Goal: Find specific page/section: Find specific page/section

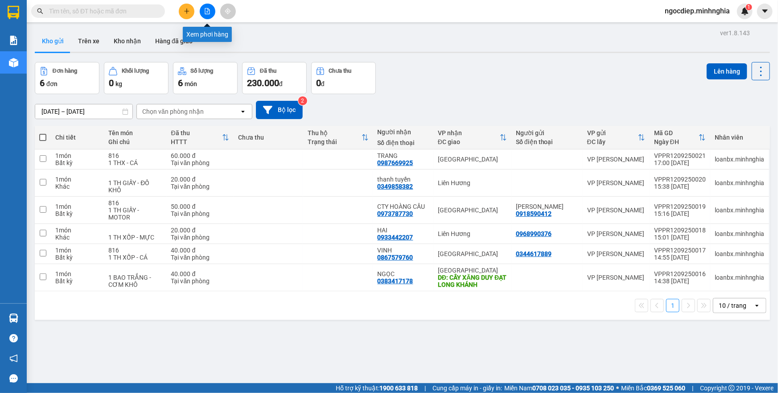
click at [206, 12] on icon "file-add" at bounding box center [207, 11] width 6 height 6
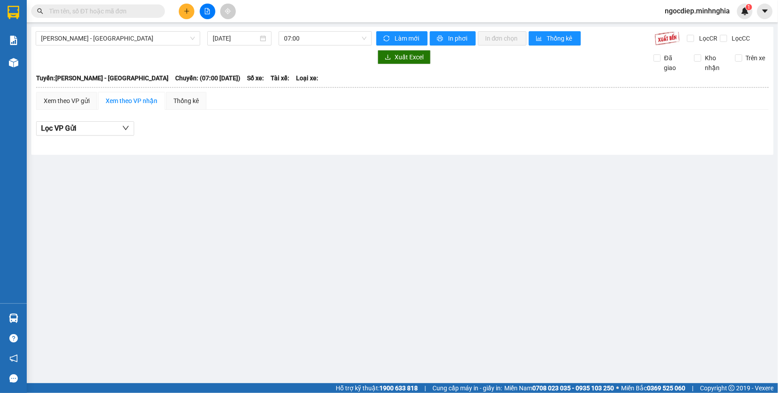
click at [182, 49] on div "Phan Rí - Sài Gòn 12/09/2025 07:00 Làm mới In phơi In đơn chọn Thống kê Lọc CR …" at bounding box center [402, 91] width 742 height 128
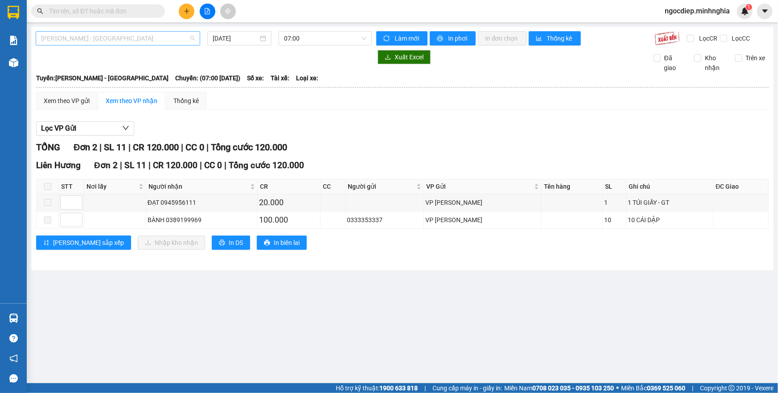
click at [152, 38] on span "Phan Rí - Sài Gòn" at bounding box center [118, 38] width 154 height 13
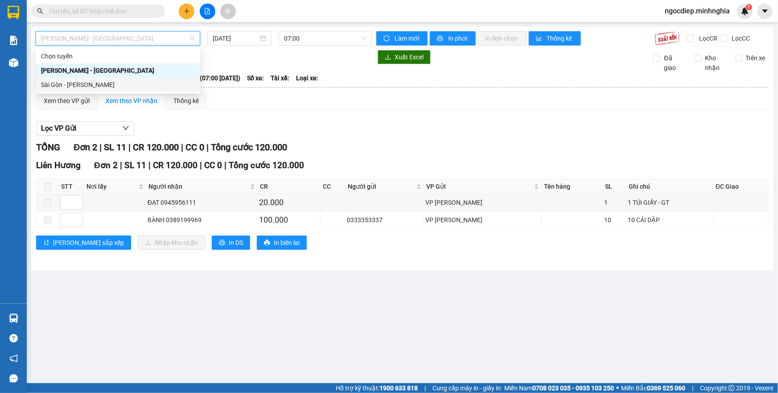
drag, startPoint x: 138, startPoint y: 80, endPoint x: 134, endPoint y: 85, distance: 6.0
click at [134, 85] on div "Sài Gòn - Phan Rí" at bounding box center [118, 85] width 154 height 10
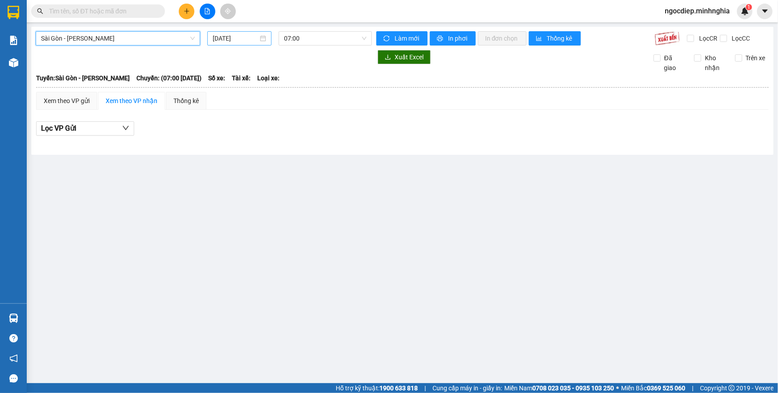
drag, startPoint x: 213, startPoint y: 46, endPoint x: 240, endPoint y: 36, distance: 28.4
click at [221, 44] on div "Sài Gòn - Phan Rí Sài Gòn - Phan Rí 12/09/2025 07:00 Làm mới In phơi In đơn chọ…" at bounding box center [402, 91] width 742 height 128
drag, startPoint x: 240, startPoint y: 36, endPoint x: 250, endPoint y: 62, distance: 28.5
click at [240, 36] on input "12/09/2025" at bounding box center [235, 38] width 45 height 10
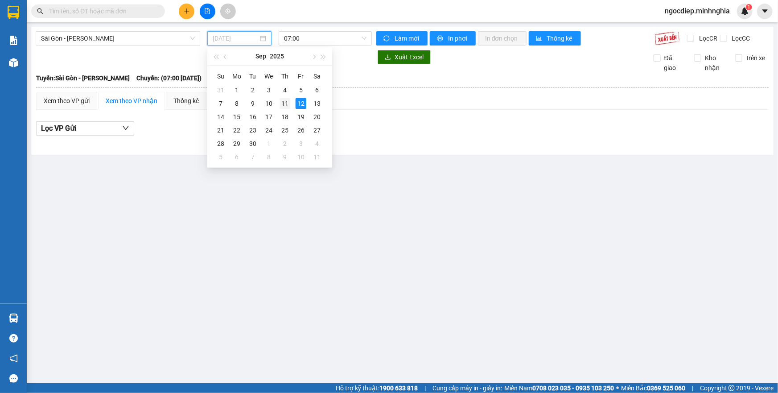
click at [285, 105] on div "11" at bounding box center [284, 103] width 11 height 11
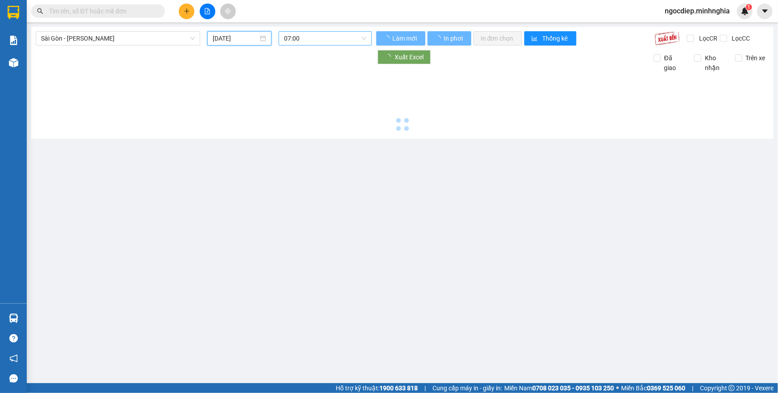
click at [329, 36] on span "07:00" at bounding box center [325, 38] width 82 height 13
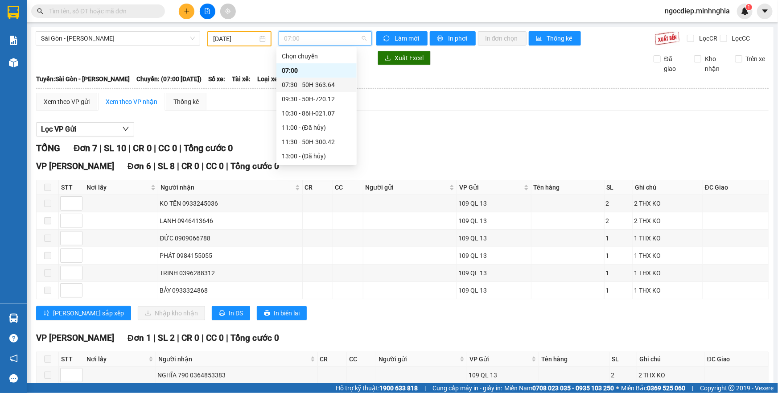
click at [313, 82] on div "07:30 - 50H-363.64" at bounding box center [317, 85] width 70 height 10
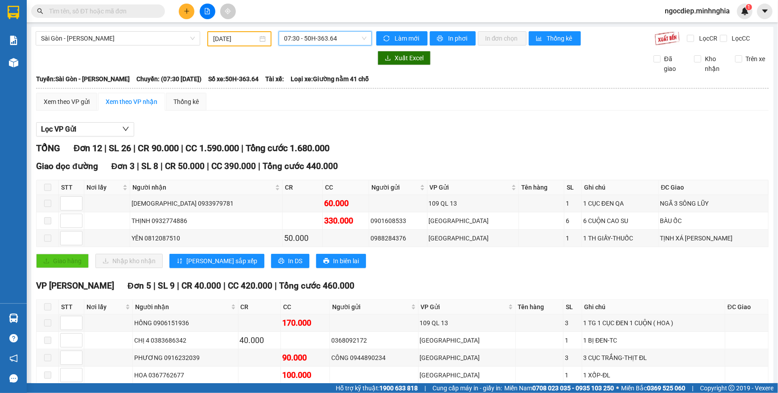
click at [343, 39] on span "07:30 - 50H-363.64" at bounding box center [325, 38] width 82 height 13
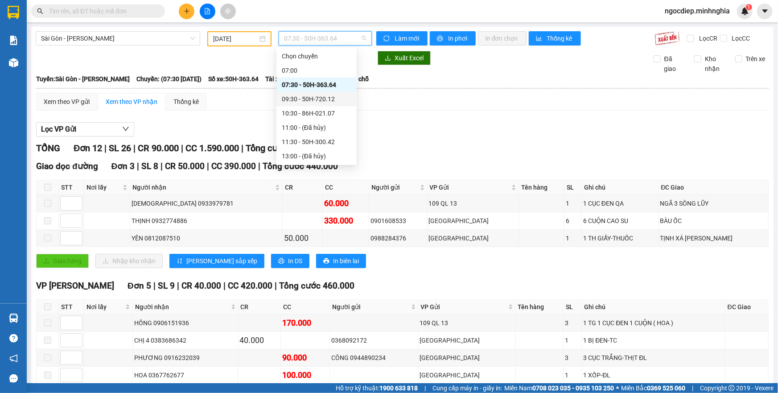
click at [322, 101] on div "09:30 - 50H-720.12" at bounding box center [317, 99] width 70 height 10
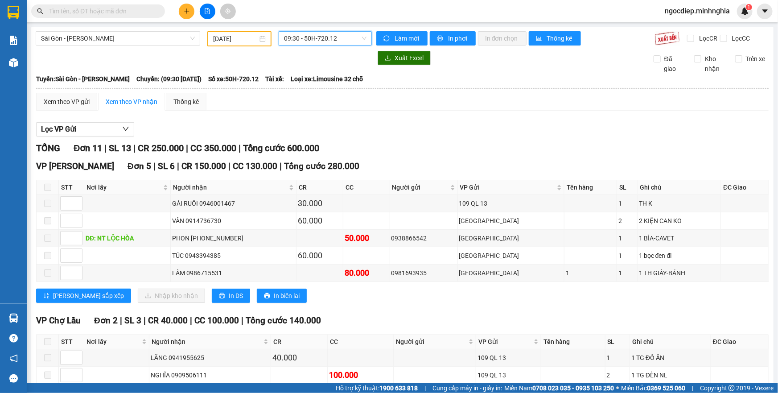
click at [297, 37] on span "09:30 - 50H-720.12" at bounding box center [325, 38] width 82 height 13
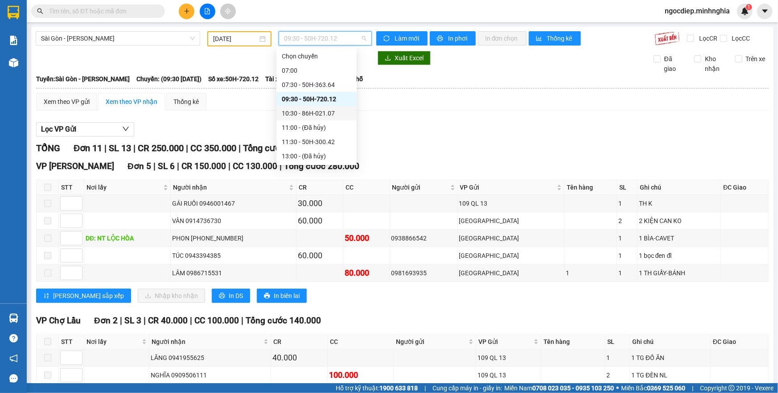
click at [313, 115] on div "10:30 - 86H-021.07" at bounding box center [317, 113] width 70 height 10
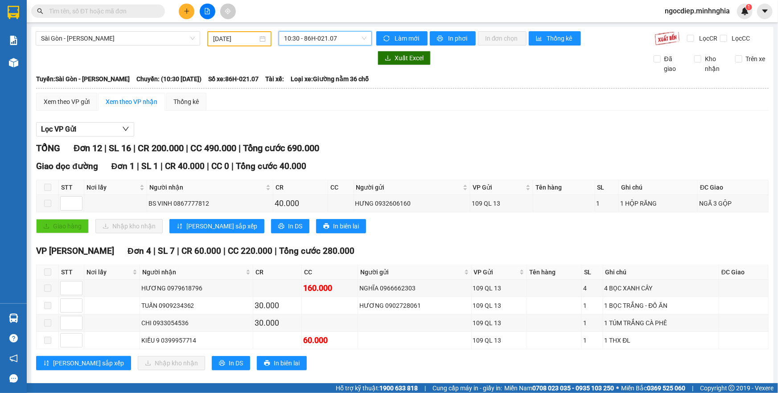
click at [309, 43] on span "10:30 - 86H-021.07" at bounding box center [325, 38] width 82 height 13
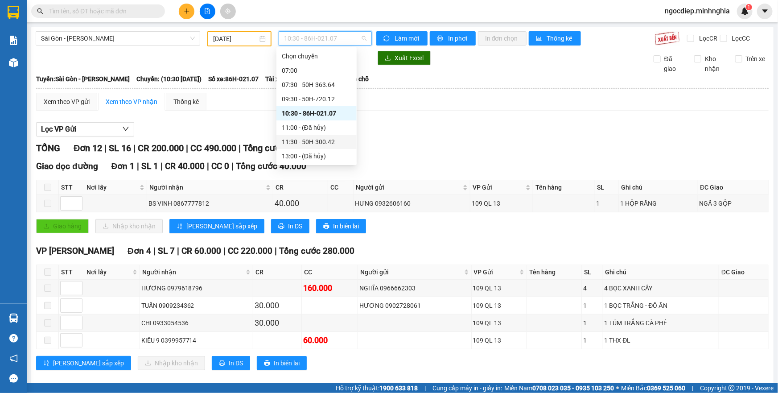
click at [318, 144] on div "11:30 - 50H-300.42" at bounding box center [317, 142] width 70 height 10
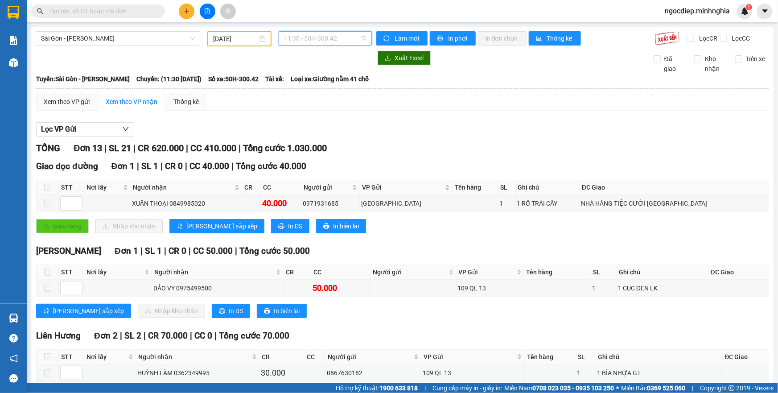
click at [348, 37] on span "11:30 - 50H-300.42" at bounding box center [325, 38] width 82 height 13
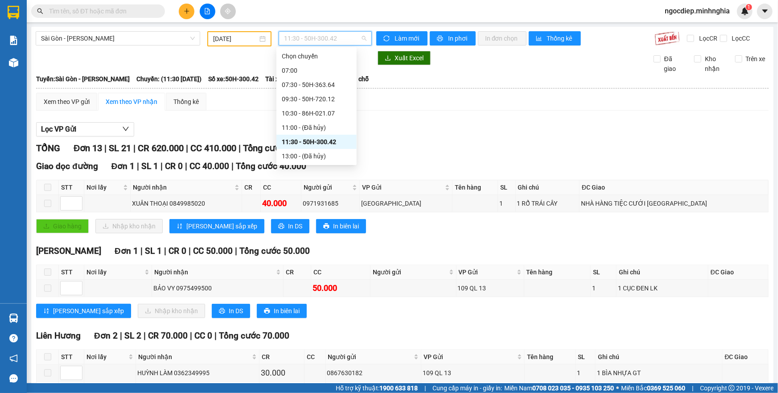
scroll to position [81, 0]
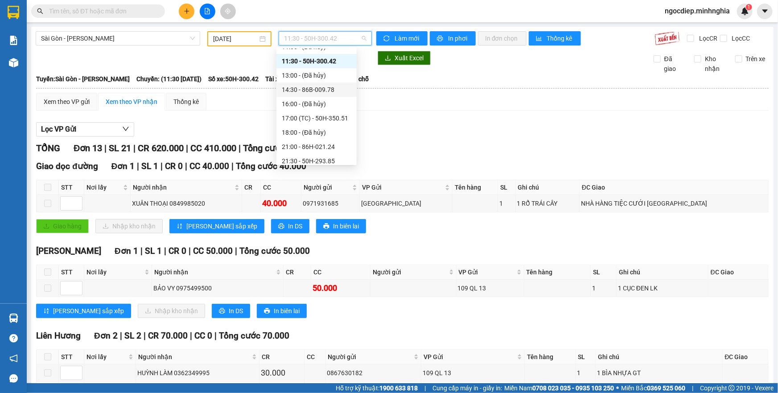
click at [322, 87] on div "14:30 - 86B-009.78" at bounding box center [317, 90] width 70 height 10
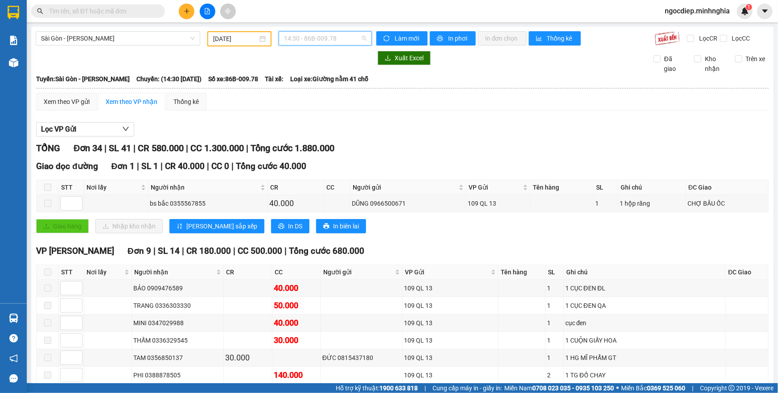
click at [319, 37] on span "14:30 - 86B-009.78" at bounding box center [325, 38] width 82 height 13
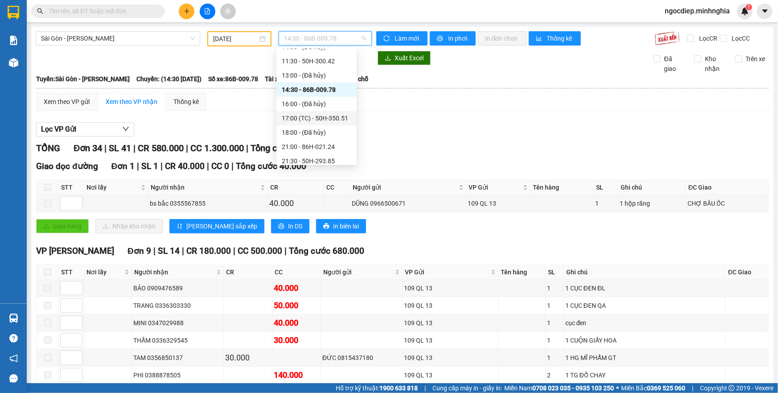
click at [333, 119] on div "17:00 (TC) - 50H-350.51" at bounding box center [317, 118] width 70 height 10
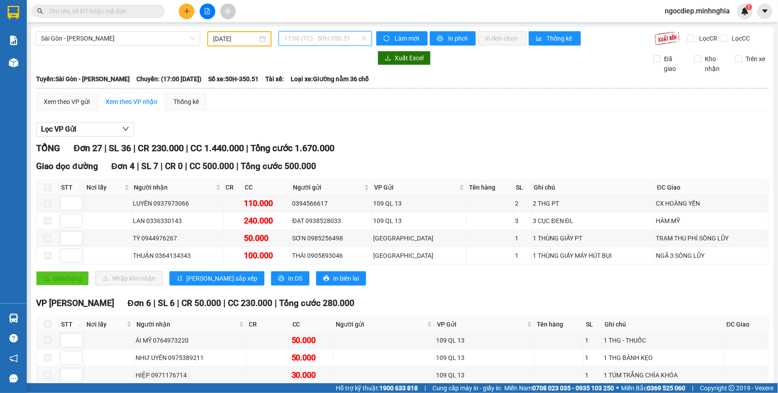
click at [342, 39] on span "17:00 (TC) - 50H-350.51" at bounding box center [325, 38] width 82 height 13
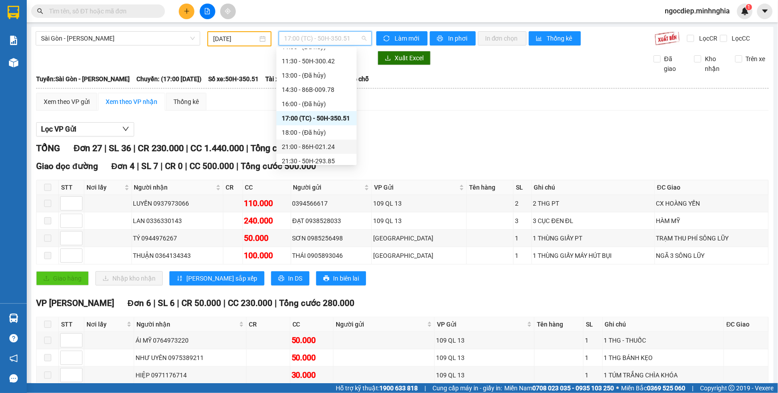
drag, startPoint x: 323, startPoint y: 153, endPoint x: 332, endPoint y: 144, distance: 12.3
click at [332, 144] on div "Chọn chuyến 07:00 07:30 - 50H-363.64 09:30 - 50H-720.12 10:30 - 86H-021.07 11:0…" at bounding box center [316, 75] width 80 height 214
click at [332, 144] on div "21:00 - 86H-021.24" at bounding box center [317, 147] width 70 height 10
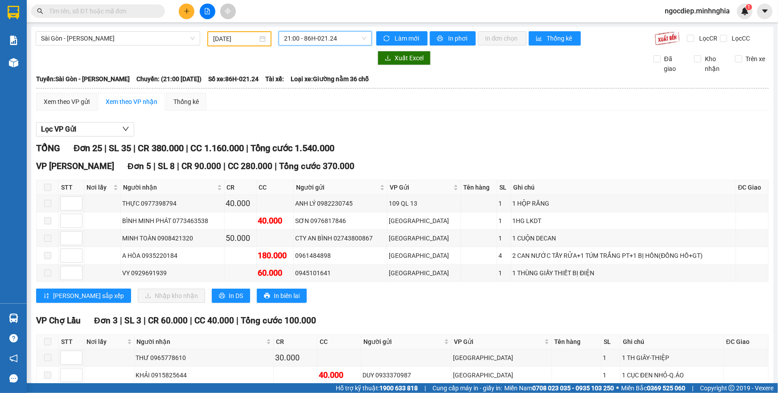
drag, startPoint x: 330, startPoint y: 46, endPoint x: 346, endPoint y: 38, distance: 18.5
click at [348, 38] on span "21:00 - 86H-021.24" at bounding box center [325, 38] width 82 height 13
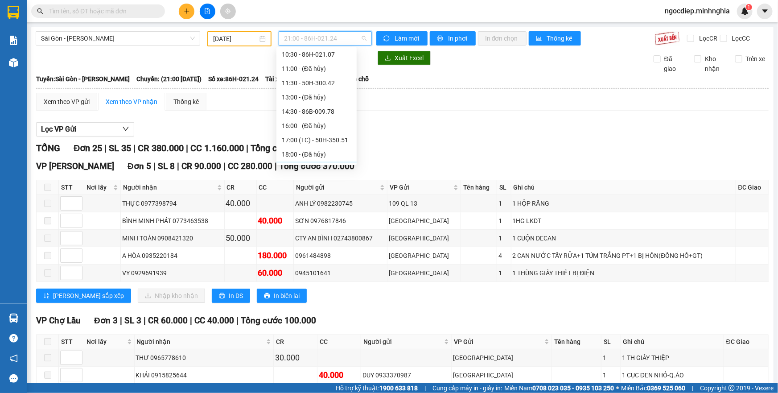
scroll to position [99, 0]
click at [318, 135] on div "21:30 - 50H-293.85" at bounding box center [316, 142] width 80 height 14
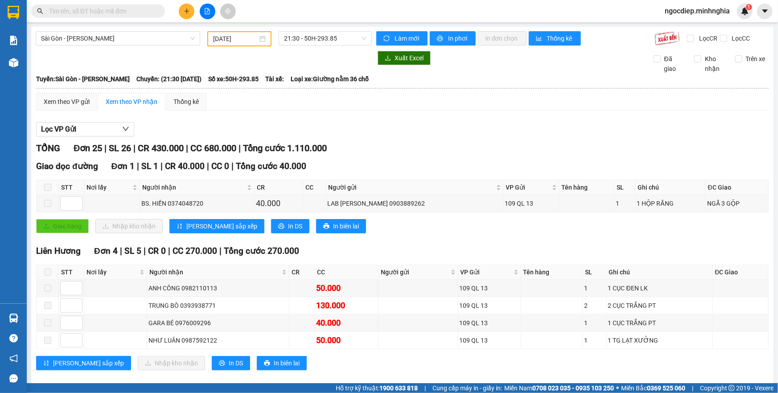
click at [339, 39] on span "21:30 - 50H-293.85" at bounding box center [325, 38] width 82 height 13
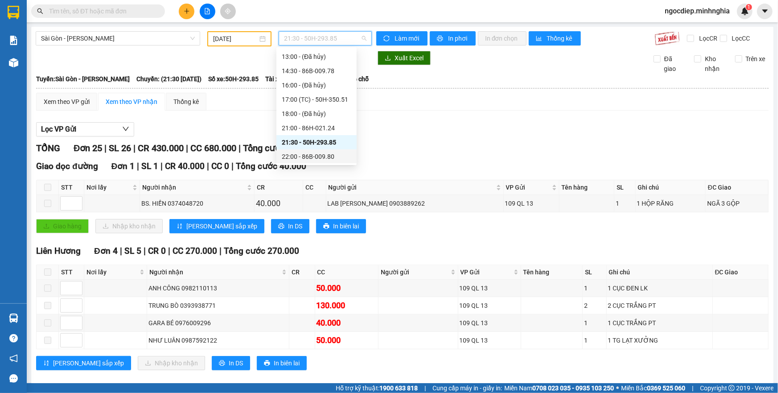
click at [310, 152] on div "22:00 - 86B-009.80" at bounding box center [317, 157] width 70 height 10
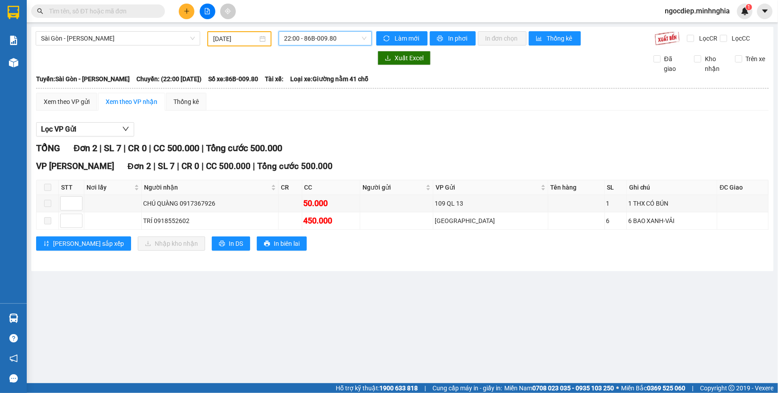
click at [234, 32] on div "11/09/2025" at bounding box center [239, 38] width 64 height 15
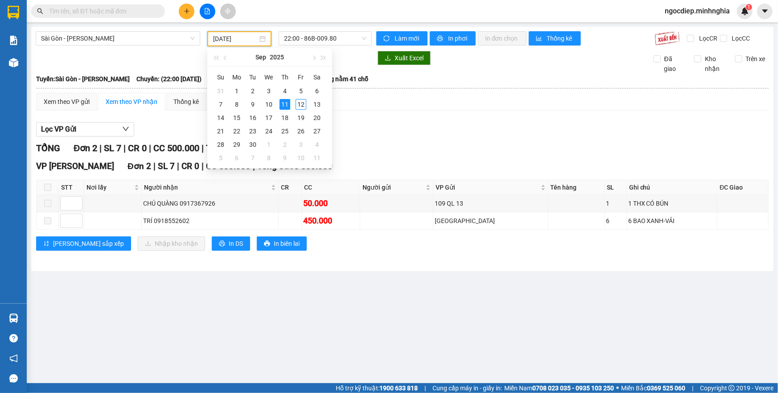
click at [248, 42] on input "11/09/2025" at bounding box center [235, 39] width 45 height 10
click at [268, 105] on div "10" at bounding box center [268, 104] width 11 height 11
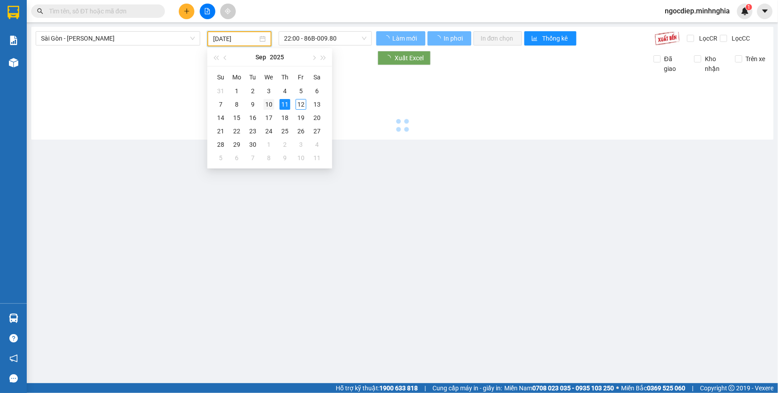
type input "10/09/2025"
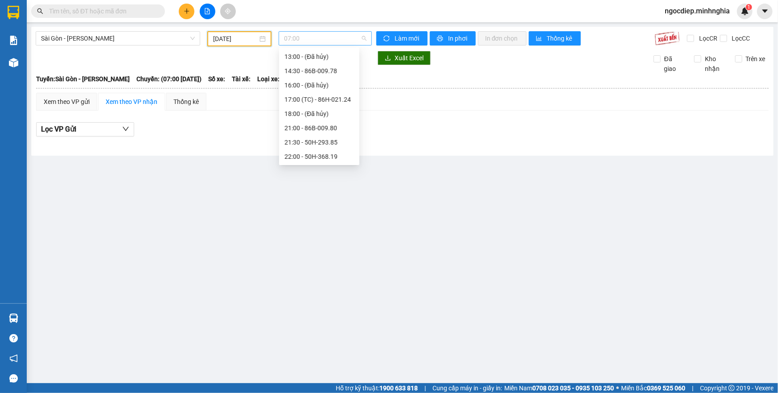
click at [304, 36] on span "07:00" at bounding box center [325, 38] width 82 height 13
click at [310, 69] on div "07:30 - 86H-021.07" at bounding box center [319, 71] width 70 height 10
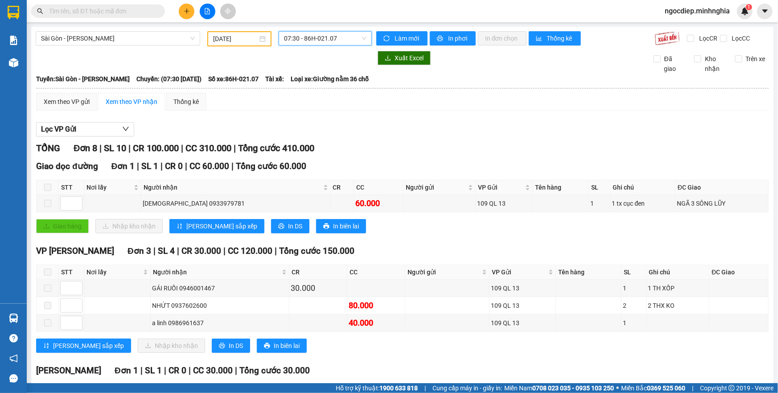
click at [328, 38] on span "07:30 - 86H-021.07" at bounding box center [325, 38] width 82 height 13
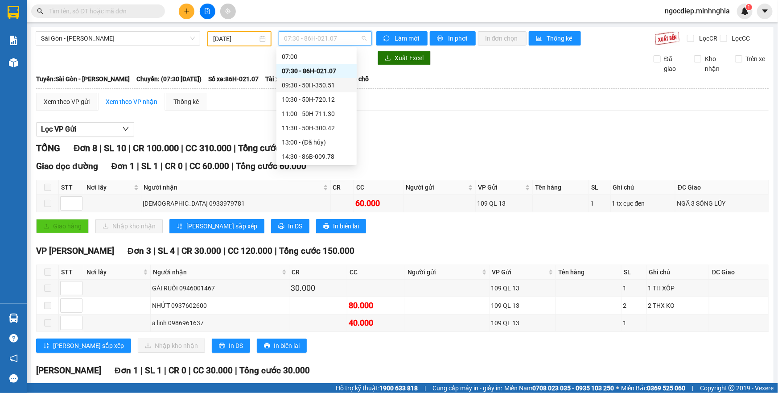
click at [335, 90] on div "09:30 - 50H-350.51" at bounding box center [316, 85] width 80 height 14
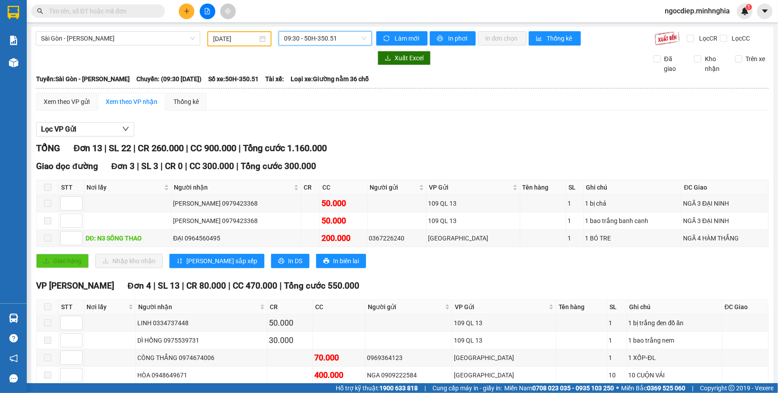
click at [305, 36] on span "09:30 - 50H-350.51" at bounding box center [325, 38] width 82 height 13
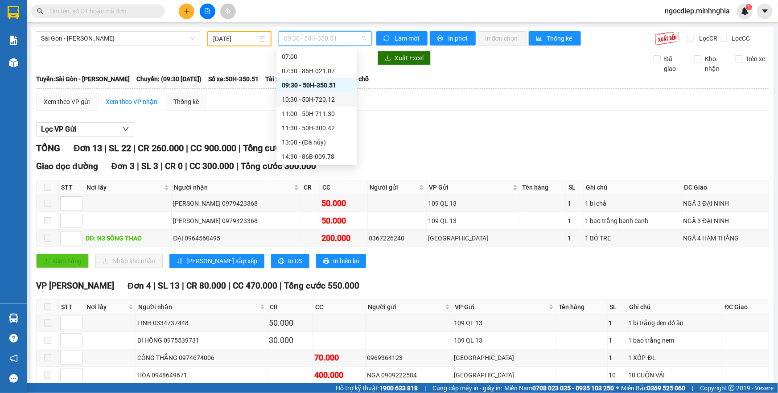
click at [316, 102] on div "10:30 - 50H-720.12" at bounding box center [317, 99] width 70 height 10
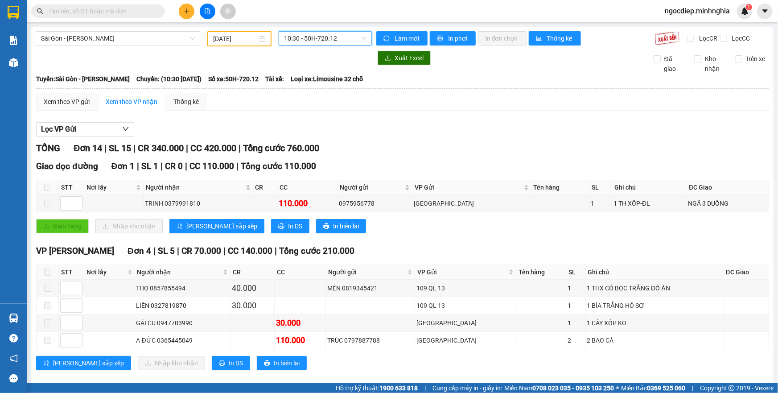
click at [349, 38] on span "10:30 - 50H-720.12" at bounding box center [325, 38] width 82 height 13
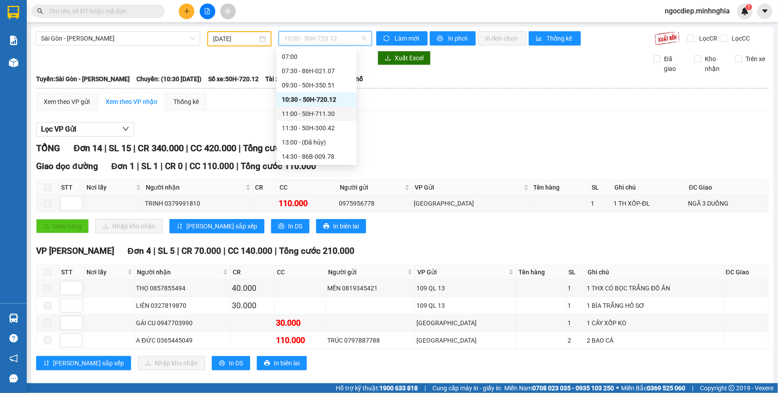
click at [333, 107] on div "11:00 - 50H-711.30" at bounding box center [316, 114] width 80 height 14
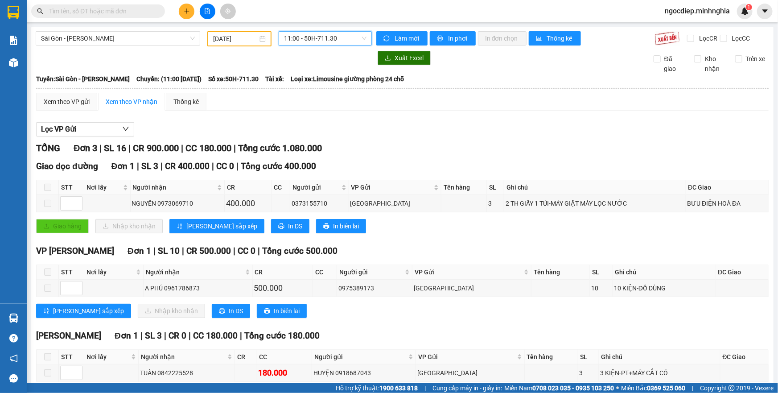
click at [345, 27] on div "Sài Gòn - Phan Rí 10/09/2025 11:00 11:00 - 50H-711.30 Làm mới In phơi In đơn ch…" at bounding box center [402, 225] width 742 height 396
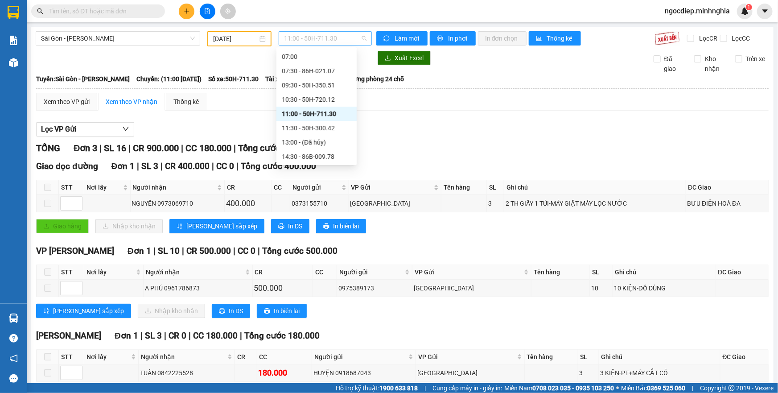
click at [341, 37] on span "11:00 - 50H-711.30" at bounding box center [325, 38] width 82 height 13
click at [340, 129] on div "11:30 - 50H-300.42" at bounding box center [317, 128] width 70 height 10
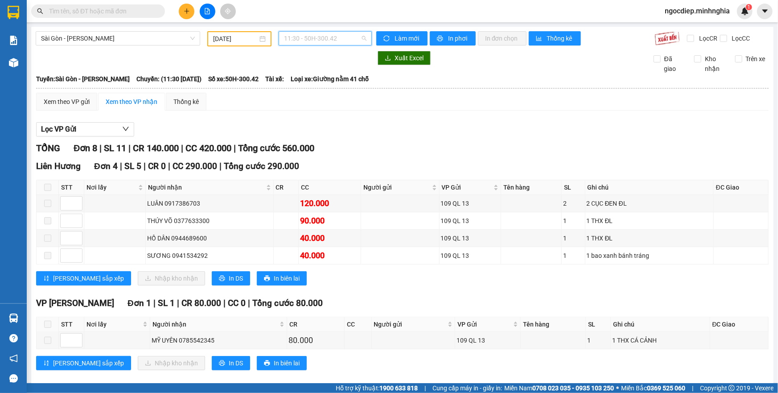
click at [317, 37] on span "11:30 - 50H-300.42" at bounding box center [325, 38] width 82 height 13
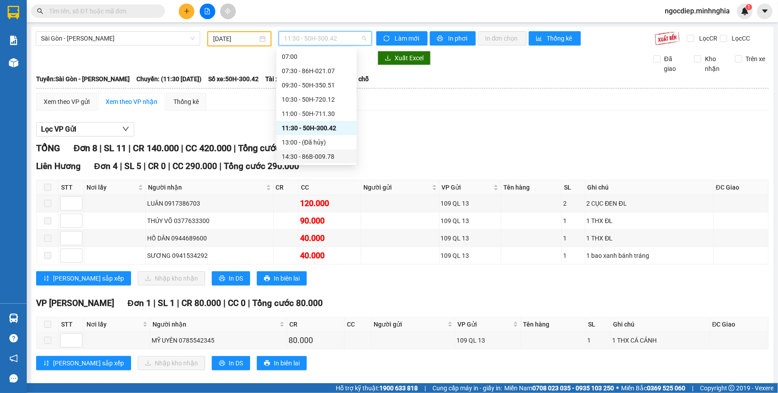
click at [320, 162] on div "14:30 - 86B-009.78" at bounding box center [316, 156] width 80 height 14
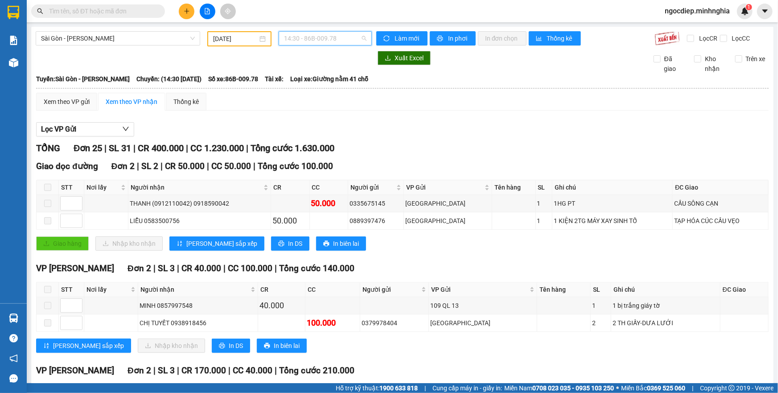
click at [361, 39] on span "14:30 - 86B-009.78" at bounding box center [325, 38] width 82 height 13
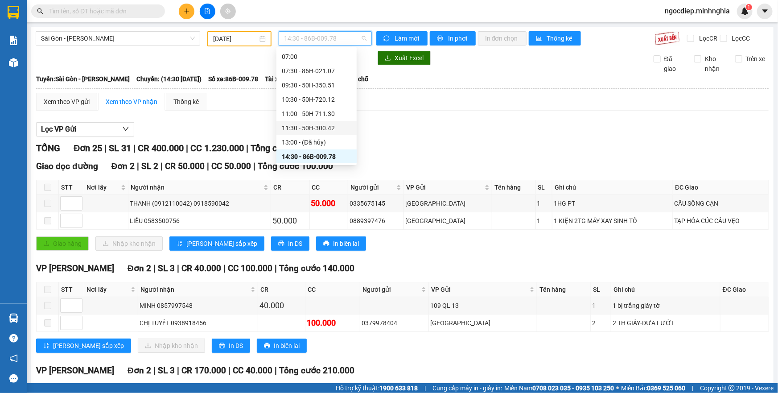
scroll to position [95, 0]
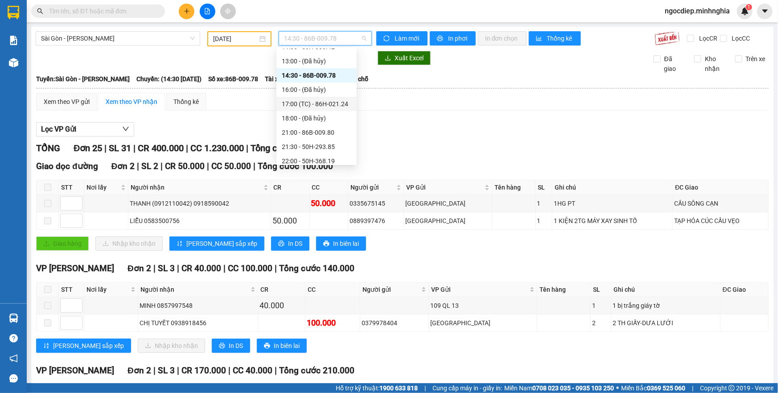
click at [322, 106] on div "17:00 (TC) - 86H-021.24" at bounding box center [317, 104] width 70 height 10
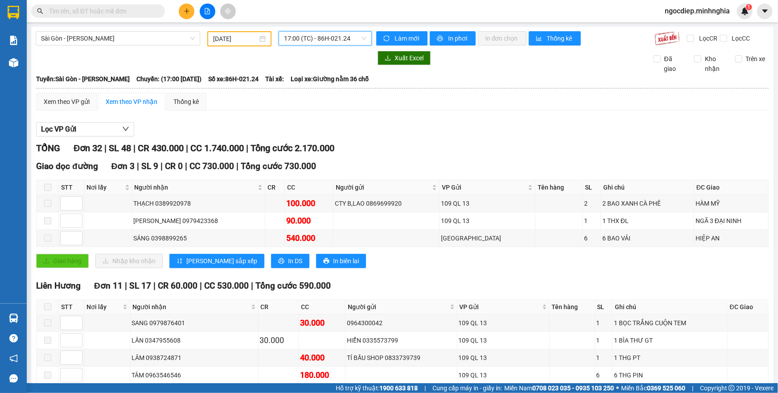
click at [348, 40] on span "17:00 (TC) - 86H-021.24" at bounding box center [325, 38] width 82 height 13
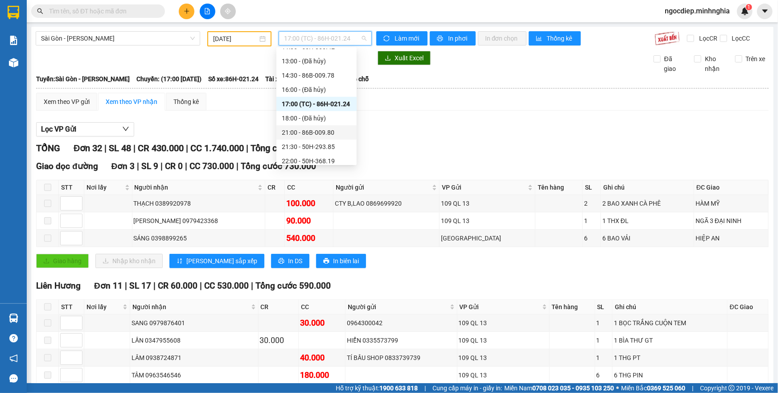
click at [336, 133] on div "21:00 - 86B-009.80" at bounding box center [317, 132] width 70 height 10
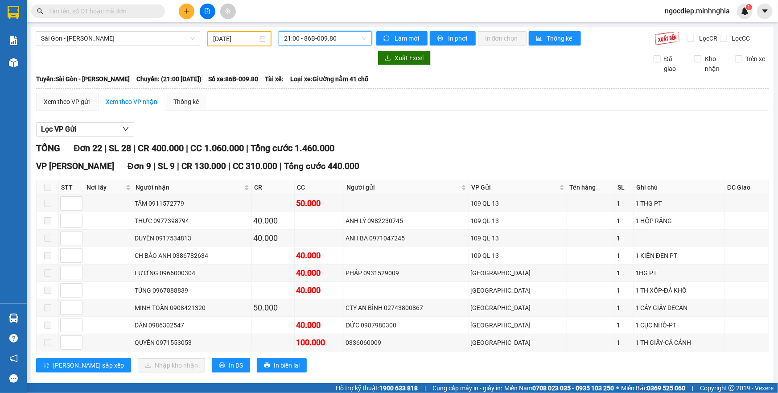
click at [297, 39] on span "21:00 - 86B-009.80" at bounding box center [325, 38] width 82 height 13
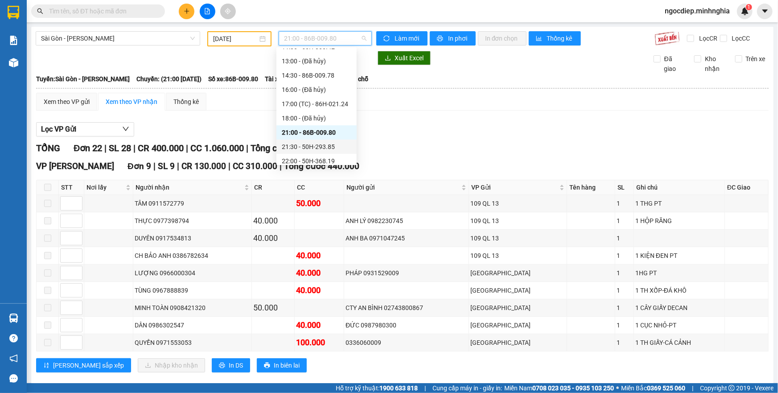
click at [329, 147] on div "21:30 - 50H-293.85" at bounding box center [317, 147] width 70 height 10
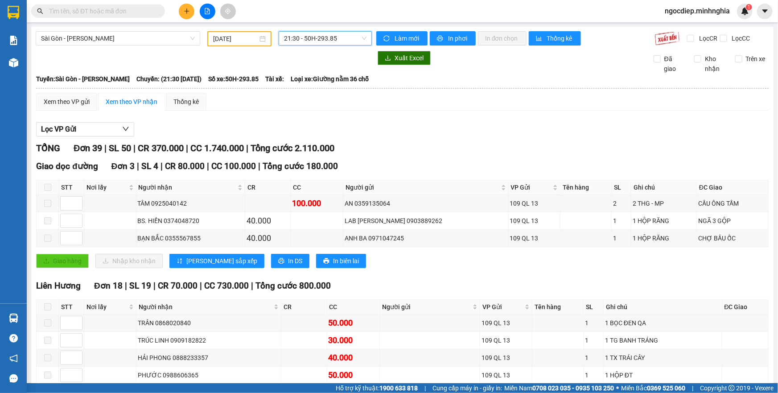
click at [333, 38] on span "21:30 - 50H-293.85" at bounding box center [325, 38] width 82 height 13
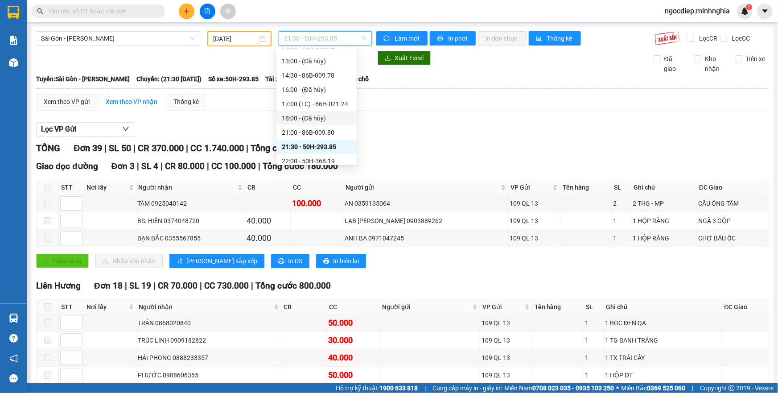
scroll to position [99, 0]
drag, startPoint x: 313, startPoint y: 148, endPoint x: 315, endPoint y: 156, distance: 8.2
click at [315, 156] on div "Chọn chuyến 07:00 07:30 - 86H-021.07 09:30 - 50H-350.51 10:30 - 50H-720.12 11:0…" at bounding box center [316, 57] width 80 height 214
click at [315, 156] on div "22:00 - 50H-368.19" at bounding box center [317, 157] width 70 height 10
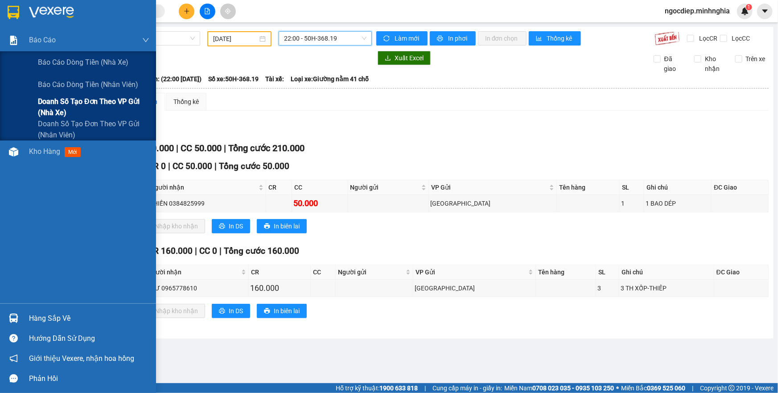
click at [95, 106] on span "Doanh số tạo đơn theo VP gửi (nhà xe)" at bounding box center [93, 107] width 111 height 22
